Goal: Book appointment/travel/reservation: Book appointment/travel/reservation

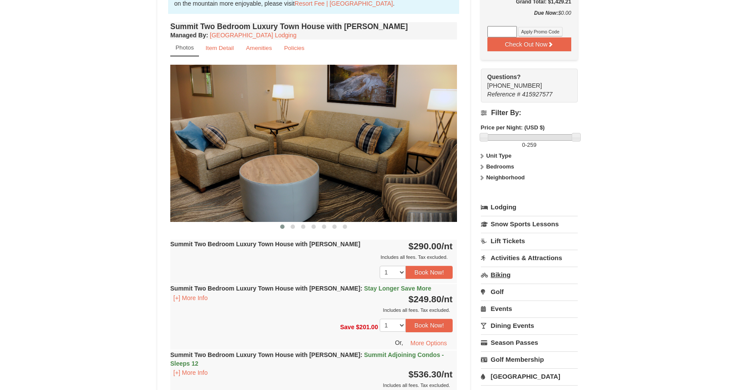
scroll to position [348, 0]
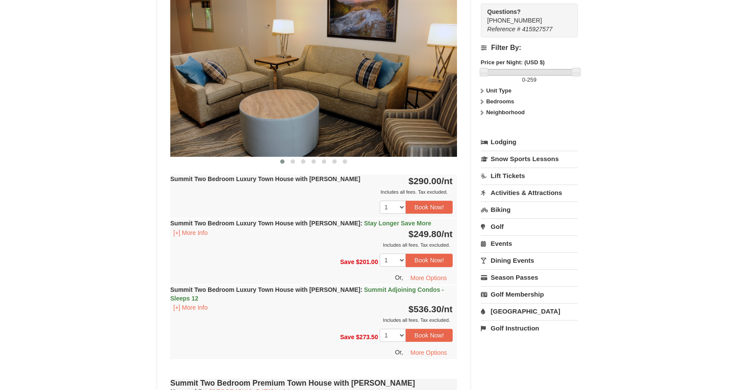
click at [369, 223] on span "Stay Longer Save More" at bounding box center [397, 223] width 67 height 7
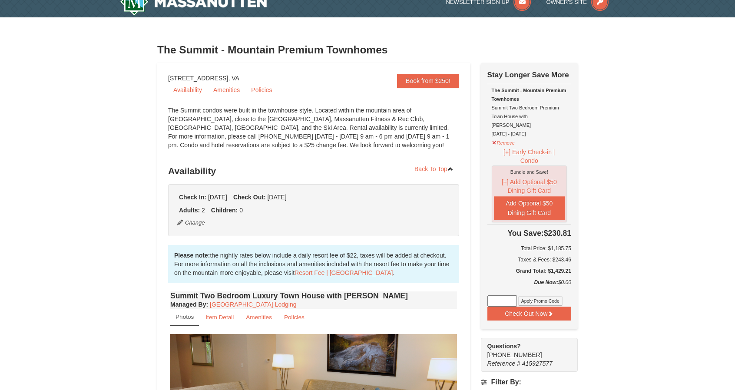
scroll to position [0, 0]
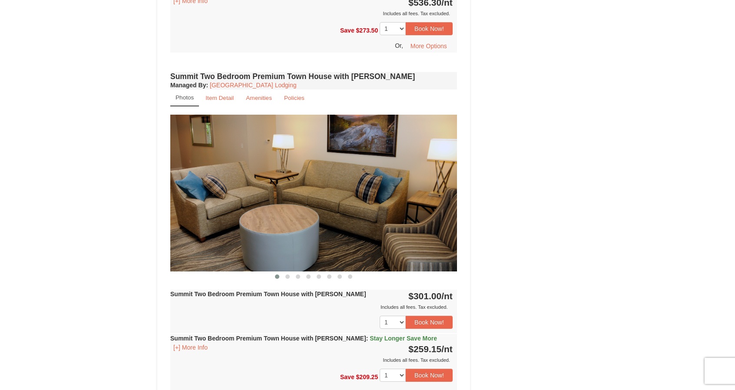
scroll to position [782, 0]
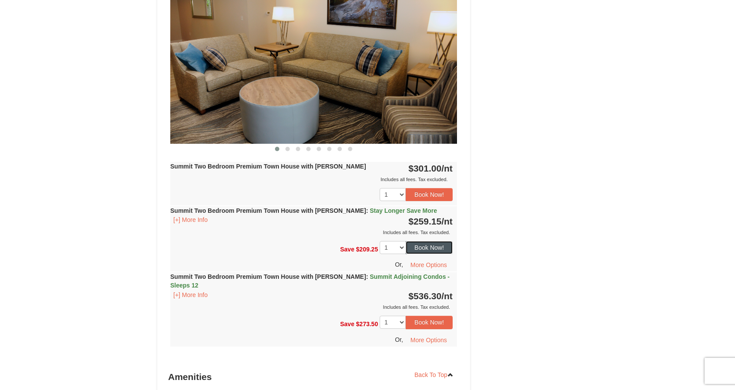
click at [423, 241] on button "Book Now!" at bounding box center [429, 247] width 47 height 13
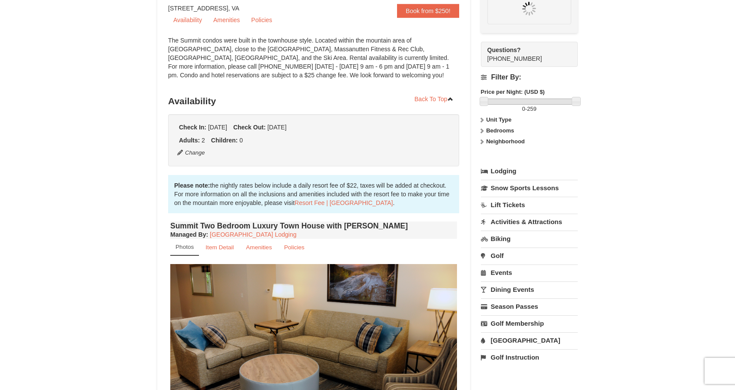
scroll to position [76, 0]
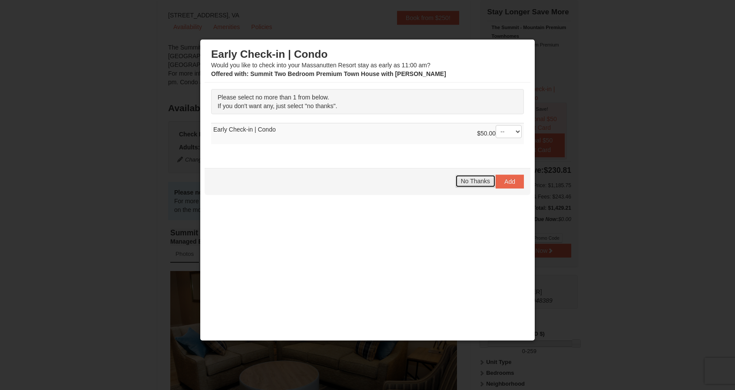
click at [475, 180] on span "No Thanks" at bounding box center [475, 181] width 29 height 7
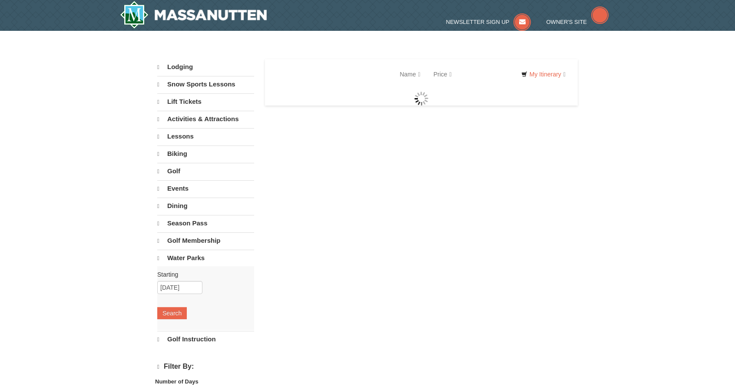
select select "9"
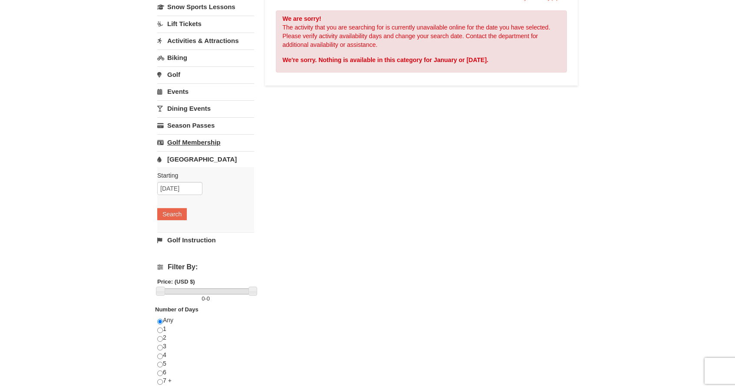
scroll to position [130, 0]
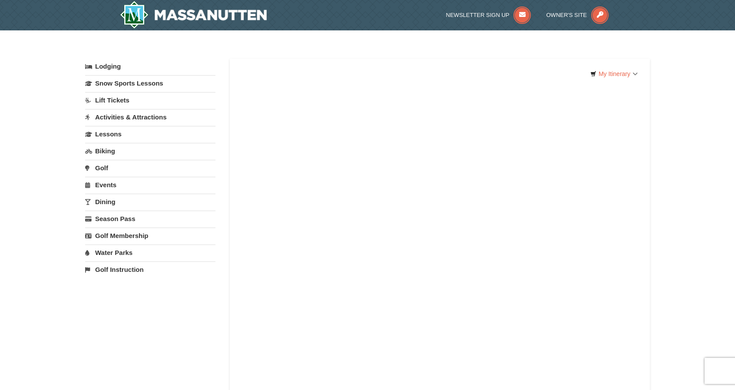
select select "9"
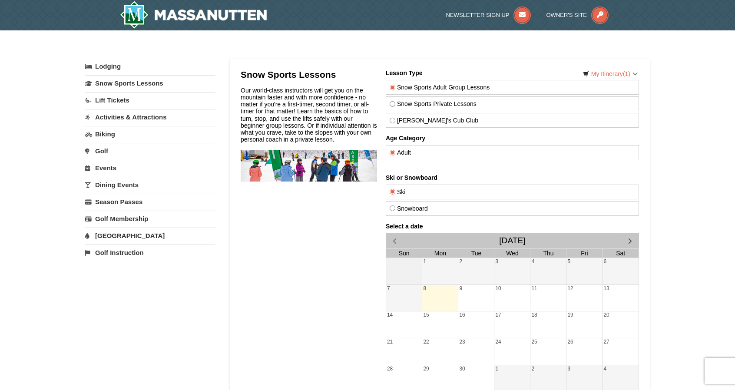
click at [392, 102] on input "Snow Sports Private Lessons" at bounding box center [393, 104] width 6 height 6
radio input "true"
click at [633, 237] on span "button" at bounding box center [630, 240] width 9 height 9
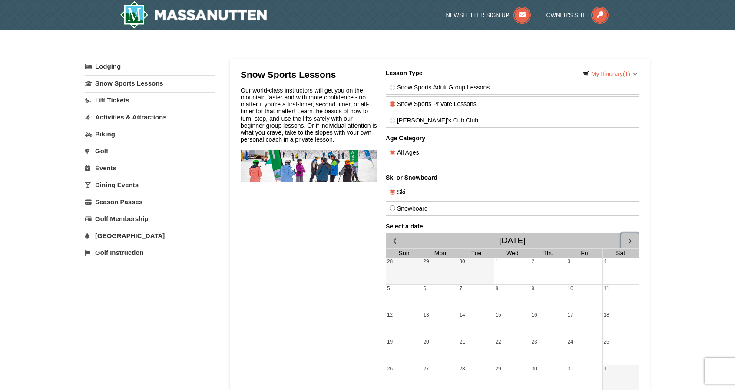
click at [632, 237] on span "button" at bounding box center [630, 240] width 9 height 9
click at [572, 313] on div "14" at bounding box center [585, 325] width 36 height 27
click at [626, 236] on span "button" at bounding box center [630, 240] width 9 height 9
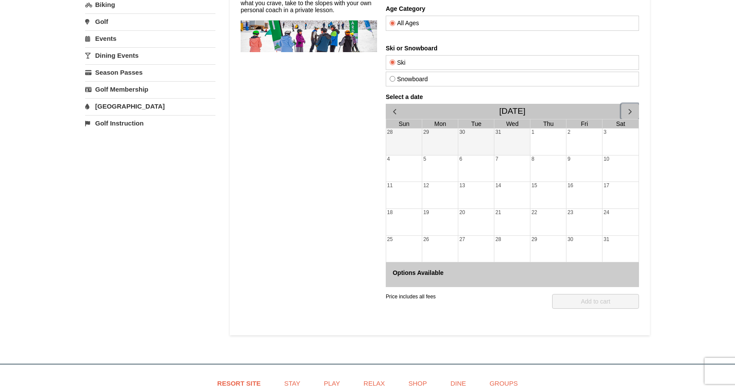
scroll to position [130, 0]
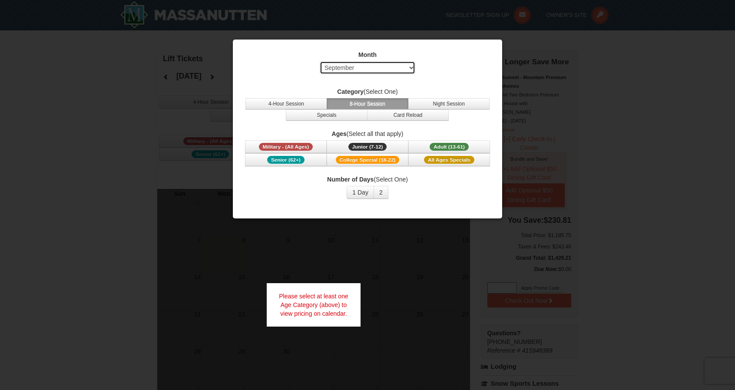
click at [414, 67] on select "Select September October November December January February March April May Jun…" at bounding box center [368, 67] width 96 height 13
click at [320, 61] on select "Select September October November December January February March April May Jun…" at bounding box center [368, 67] width 96 height 13
click at [442, 144] on span "Adult (13-61)" at bounding box center [449, 147] width 39 height 8
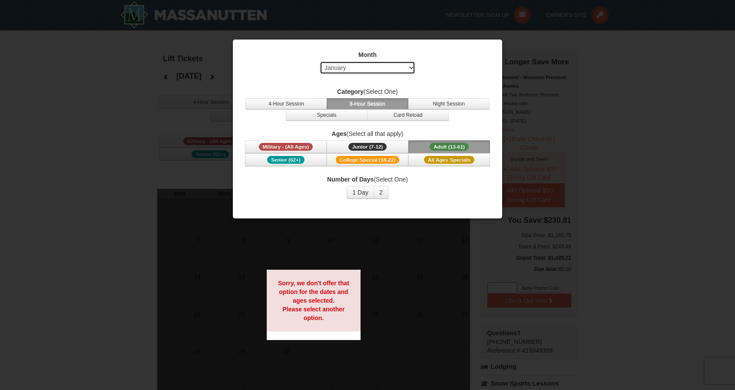
click at [412, 65] on select "Select September October November December January February March April May Jun…" at bounding box center [368, 67] width 96 height 13
select select "11"
click at [320, 61] on select "Select September October November December January February March April May Jun…" at bounding box center [368, 67] width 96 height 13
click at [446, 146] on span "Adult (13-61)" at bounding box center [449, 147] width 39 height 8
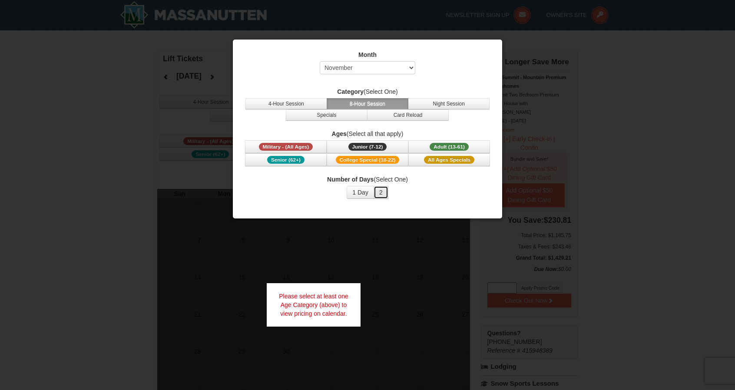
click at [381, 191] on button "2" at bounding box center [381, 192] width 15 height 13
click at [367, 192] on button "1 Day" at bounding box center [360, 192] width 27 height 13
click at [385, 189] on button "2" at bounding box center [381, 192] width 15 height 13
click at [450, 143] on span "Adult (13-61)" at bounding box center [449, 147] width 39 height 8
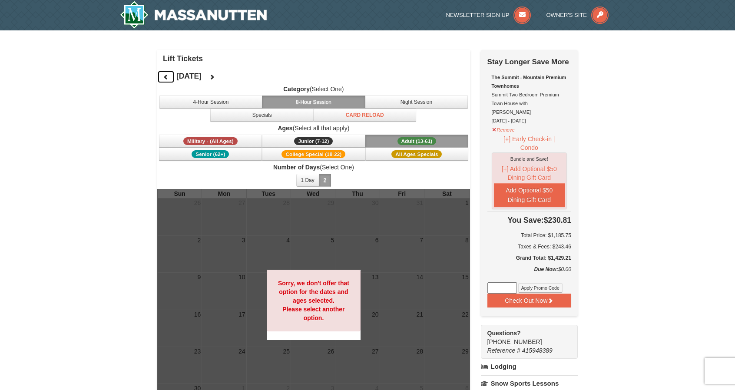
click at [166, 76] on icon at bounding box center [166, 77] width 6 height 6
click at [170, 74] on button at bounding box center [165, 76] width 17 height 13
click at [171, 74] on button at bounding box center [165, 76] width 17 height 13
click at [172, 74] on button at bounding box center [165, 76] width 17 height 13
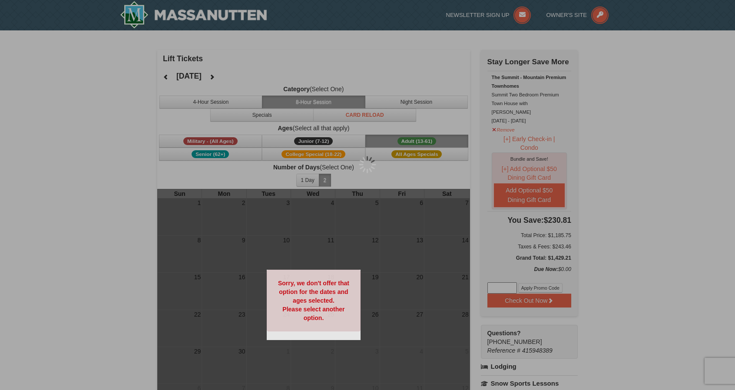
click at [172, 74] on div at bounding box center [367, 195] width 735 height 390
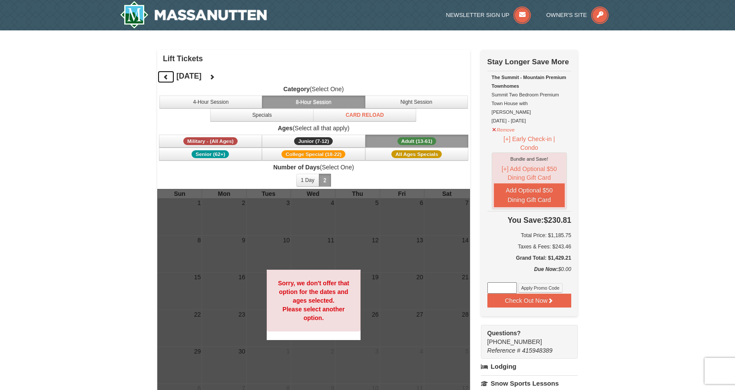
click at [167, 76] on icon at bounding box center [166, 77] width 6 height 6
click at [405, 102] on button "Night Session" at bounding box center [416, 102] width 103 height 13
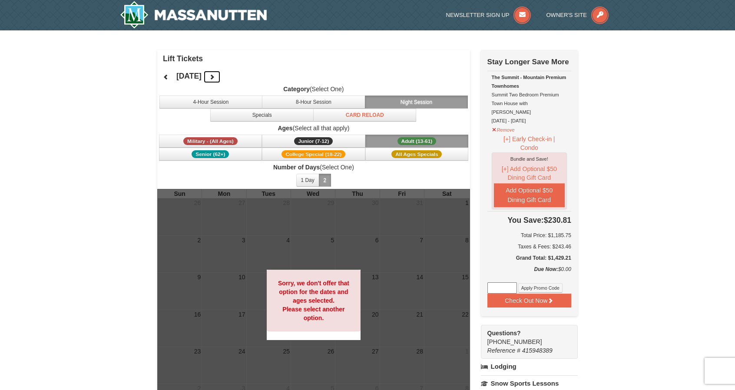
click at [215, 76] on icon at bounding box center [212, 77] width 6 height 6
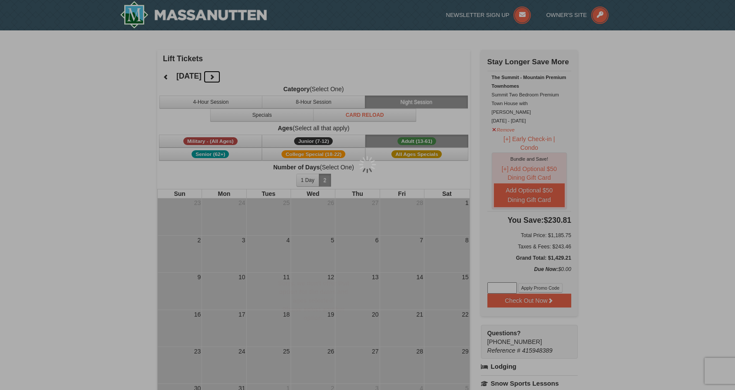
click at [235, 76] on div at bounding box center [367, 195] width 735 height 390
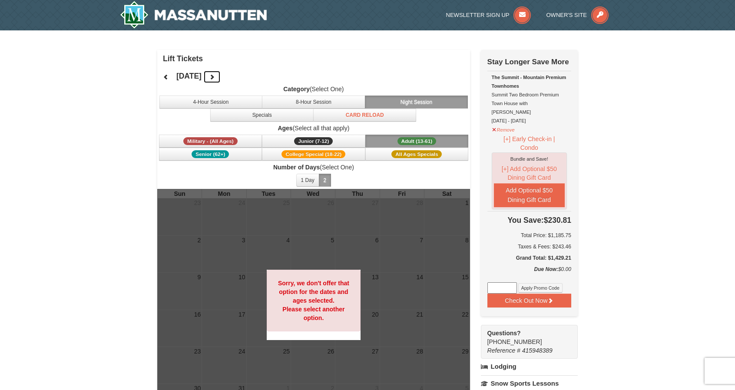
click at [221, 76] on button at bounding box center [211, 76] width 17 height 13
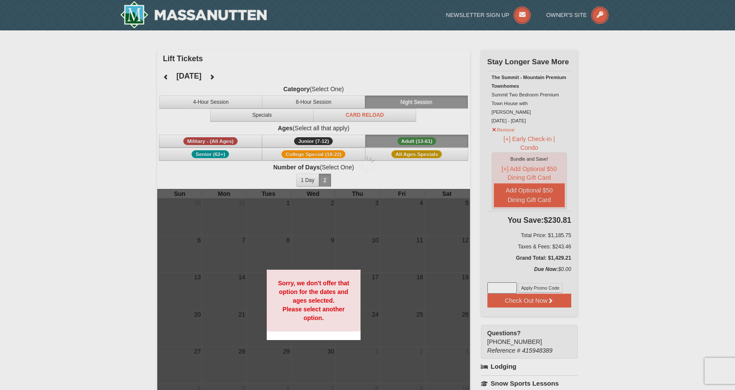
click at [235, 76] on div at bounding box center [367, 195] width 735 height 390
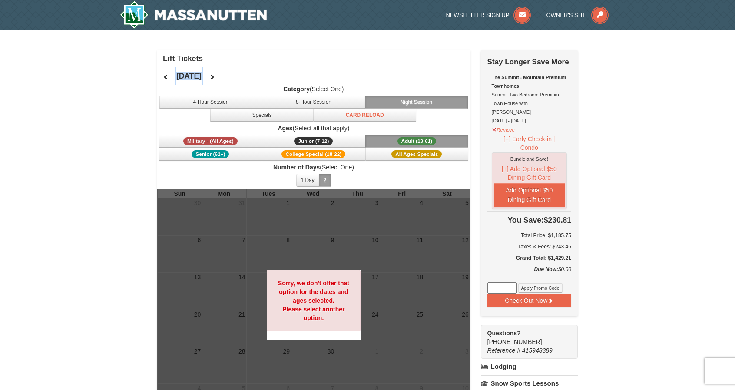
click at [235, 76] on div "[DATE] Category (Select One) 4-Hour Session 8-Hour Session Night Session Specia…" at bounding box center [313, 128] width 313 height 122
click at [221, 79] on button at bounding box center [211, 76] width 17 height 13
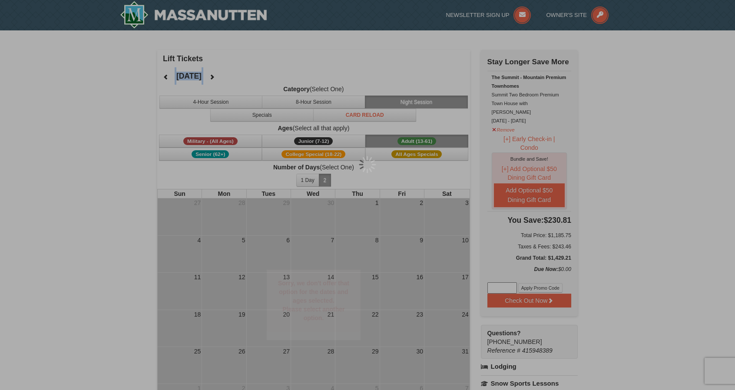
click at [226, 79] on div at bounding box center [367, 195] width 735 height 390
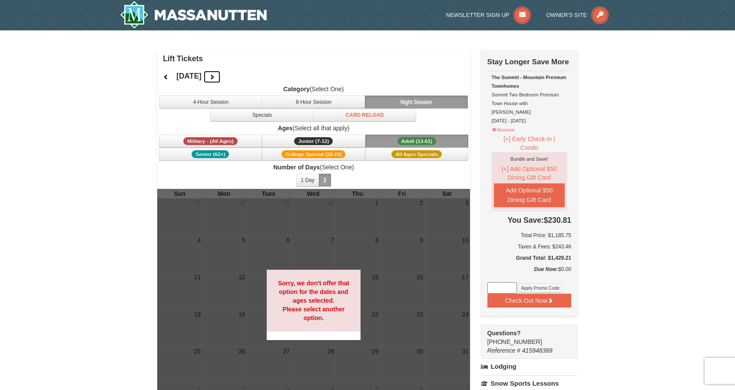
click at [221, 80] on button at bounding box center [211, 76] width 17 height 13
click at [215, 80] on icon at bounding box center [212, 77] width 6 height 6
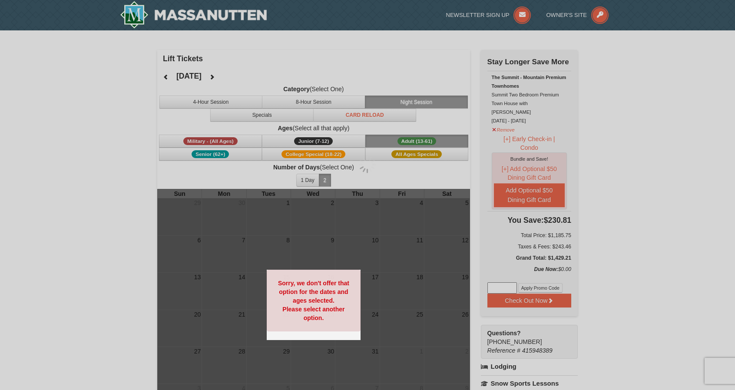
click at [224, 80] on div at bounding box center [367, 195] width 735 height 390
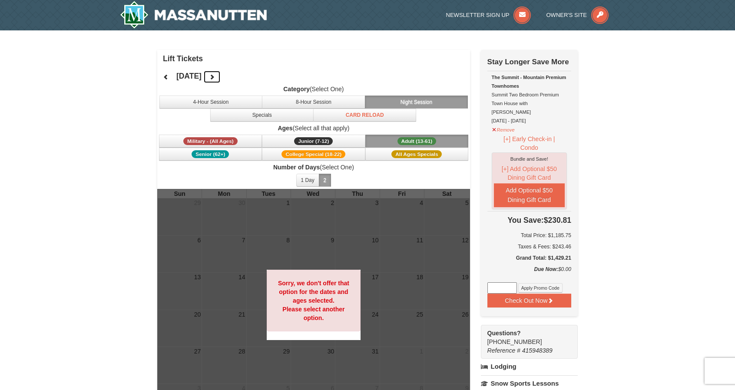
click at [221, 80] on button at bounding box center [211, 76] width 17 height 13
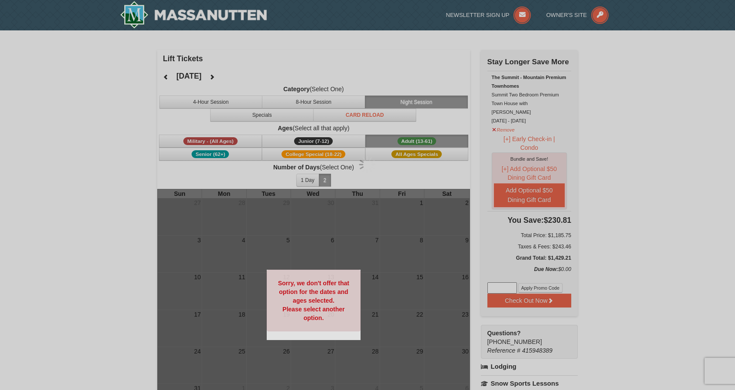
click at [224, 80] on div at bounding box center [367, 195] width 735 height 390
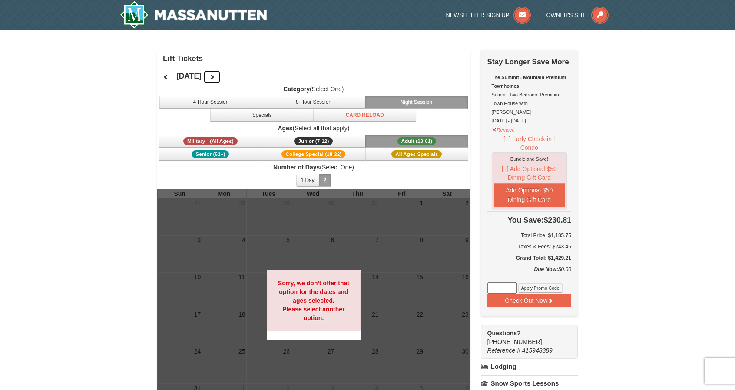
click at [221, 80] on button at bounding box center [211, 76] width 17 height 13
click at [221, 75] on button at bounding box center [211, 76] width 17 height 13
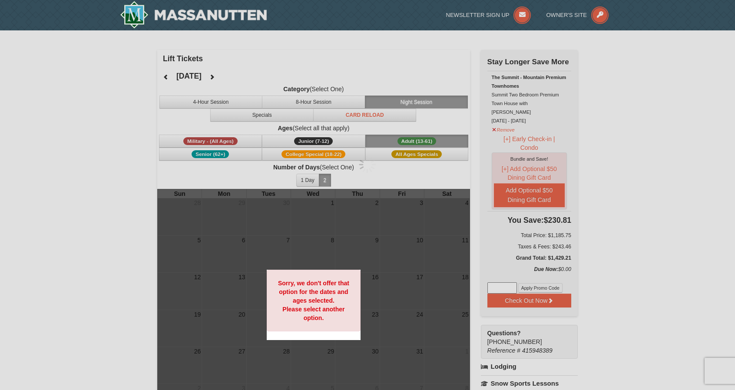
click at [243, 75] on div at bounding box center [367, 195] width 735 height 390
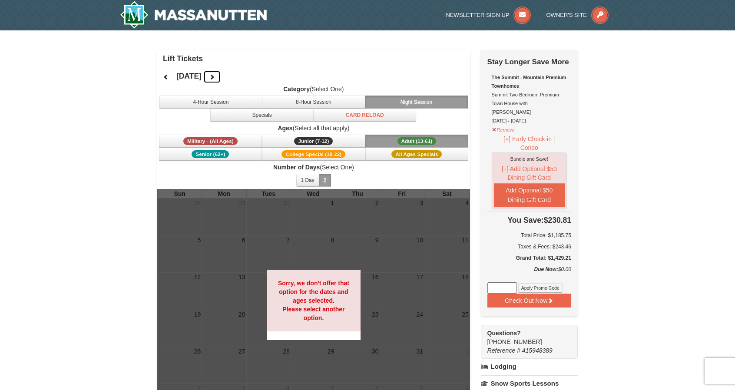
click at [215, 77] on icon at bounding box center [212, 77] width 6 height 6
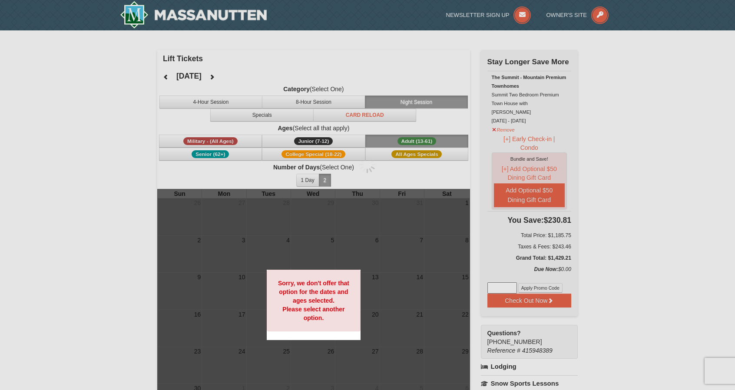
click at [236, 77] on div at bounding box center [367, 195] width 735 height 390
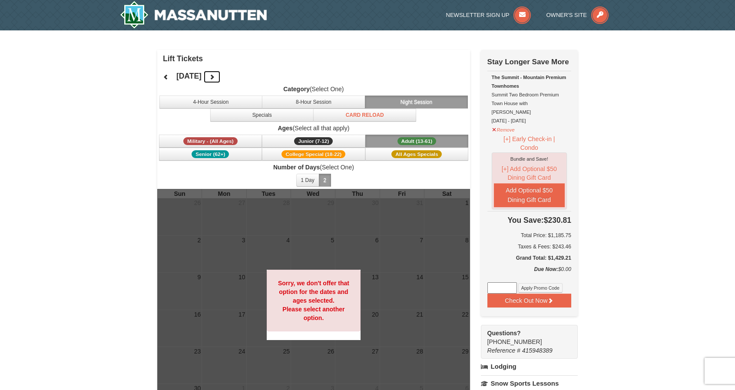
click at [221, 73] on button at bounding box center [211, 76] width 17 height 13
click at [407, 150] on span "All Ages Specials" at bounding box center [417, 154] width 50 height 8
click at [236, 153] on button "Senior (62+)" at bounding box center [210, 154] width 103 height 13
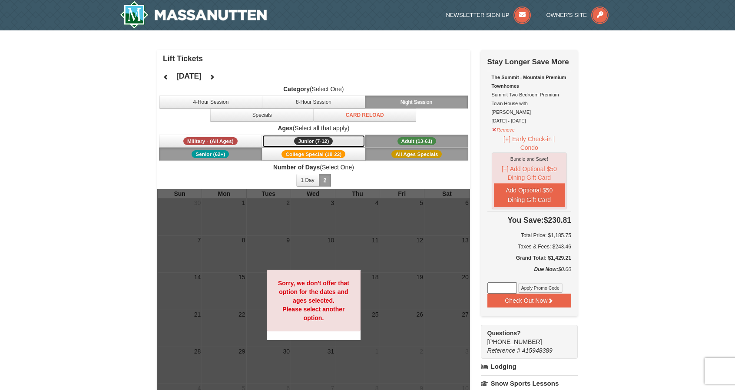
click at [288, 135] on button "Junior (7-12) (7 - 12)" at bounding box center [313, 141] width 103 height 13
